Goal: Navigation & Orientation: Find specific page/section

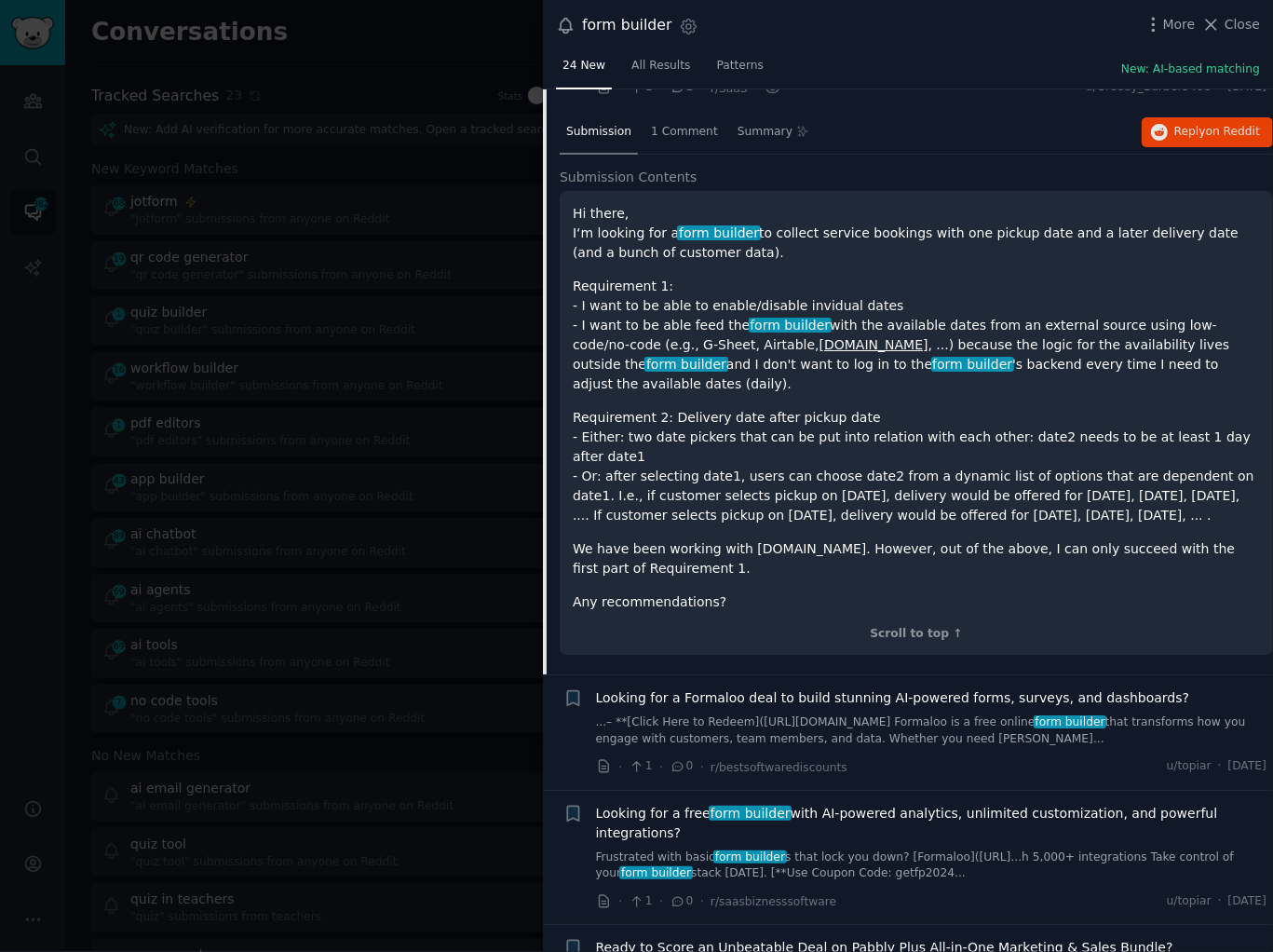
scroll to position [2484, 0]
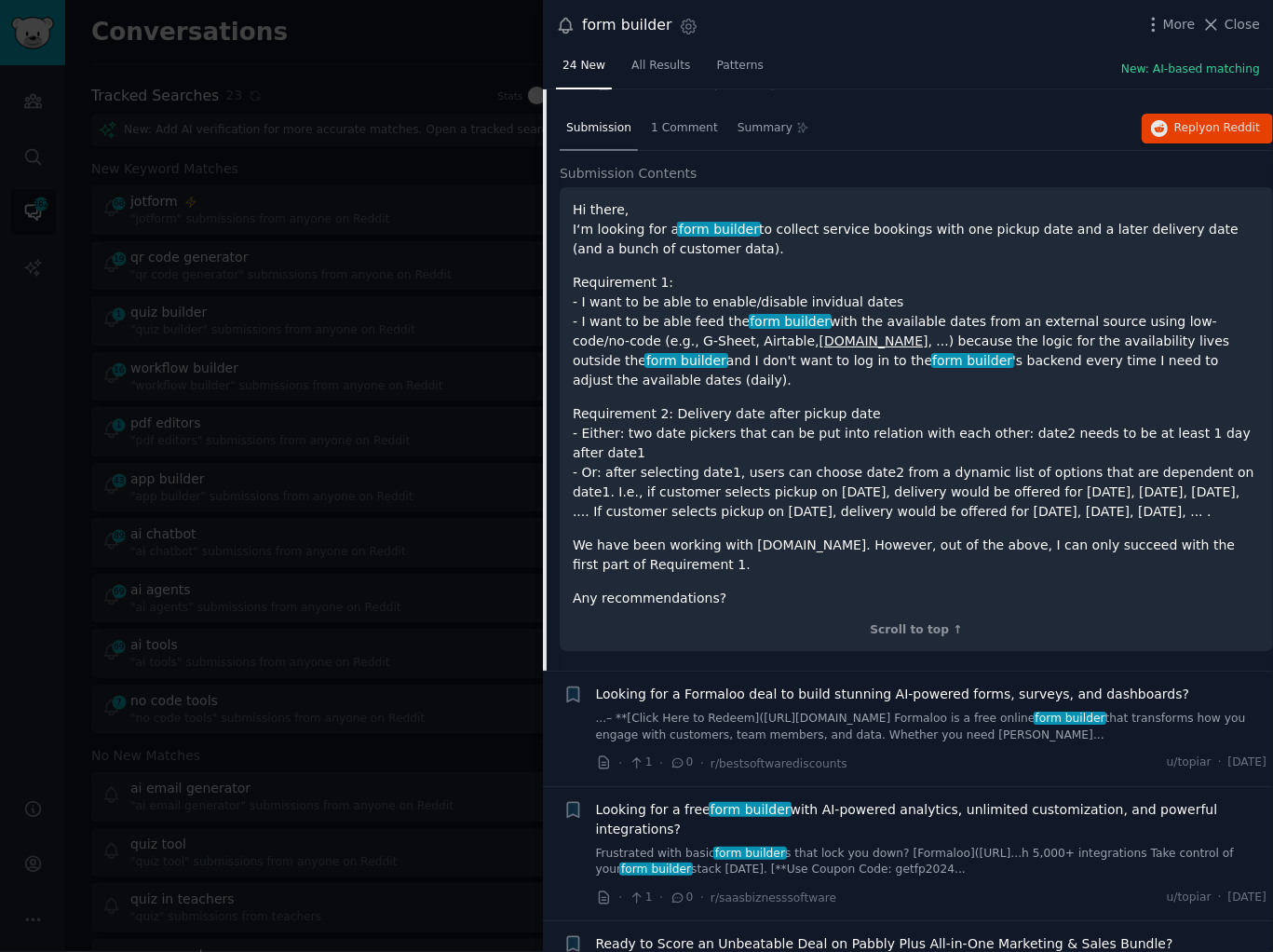
click at [338, 684] on div at bounding box center [636, 476] width 1273 height 952
